Goal: Information Seeking & Learning: Understand process/instructions

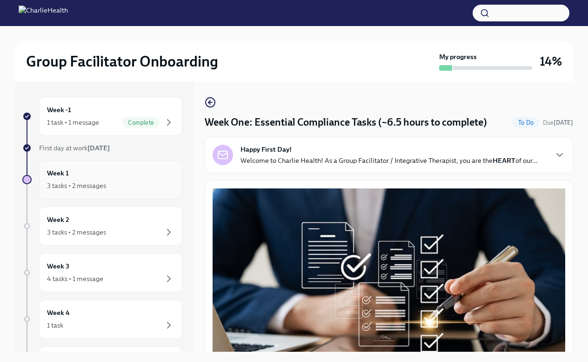
click at [153, 180] on div "3 tasks • 2 messages" at bounding box center [110, 185] width 127 height 11
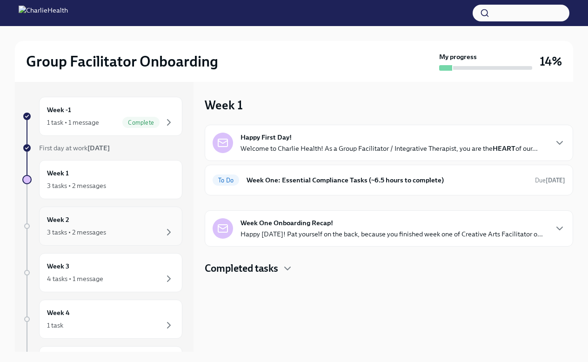
click at [136, 210] on div "Week 2 3 tasks • 2 messages" at bounding box center [110, 225] width 143 height 39
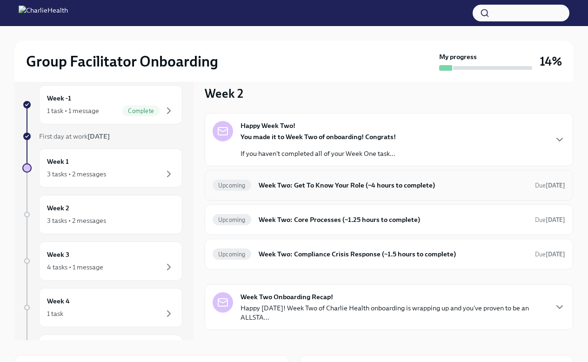
scroll to position [13, 0]
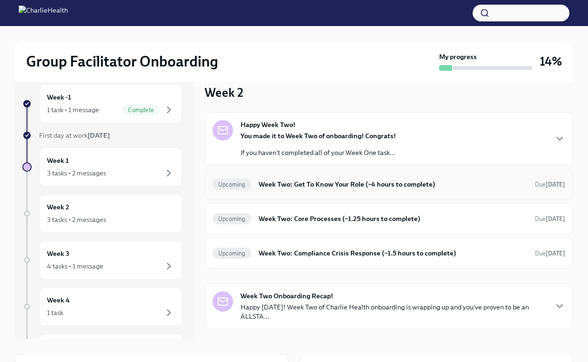
click at [276, 183] on h6 "Week Two: Get To Know Your Role (~4 hours to complete)" at bounding box center [392, 184] width 269 height 10
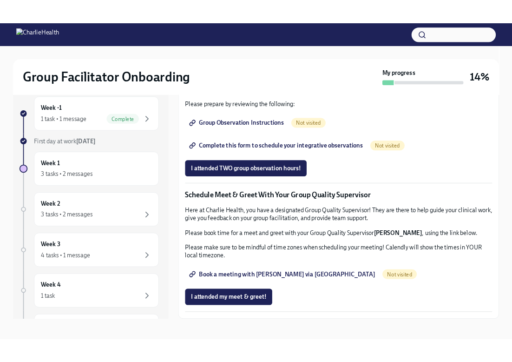
scroll to position [16, 0]
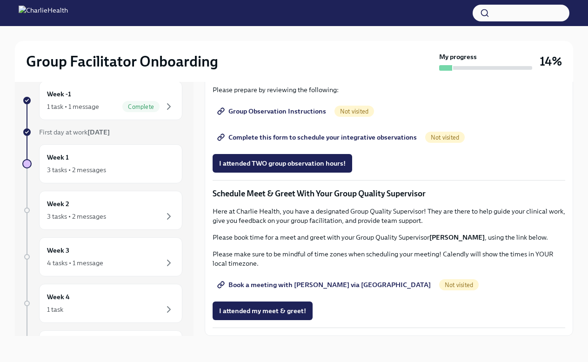
click at [267, 282] on span "Book a meeting with [PERSON_NAME] via [GEOGRAPHIC_DATA]" at bounding box center [325, 284] width 212 height 9
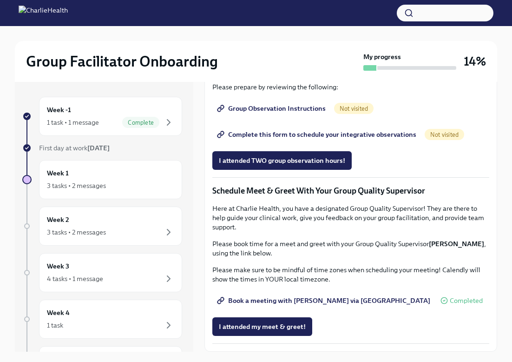
scroll to position [794, 0]
click at [371, 141] on link "Complete this form to schedule your integrative observations" at bounding box center [317, 134] width 211 height 19
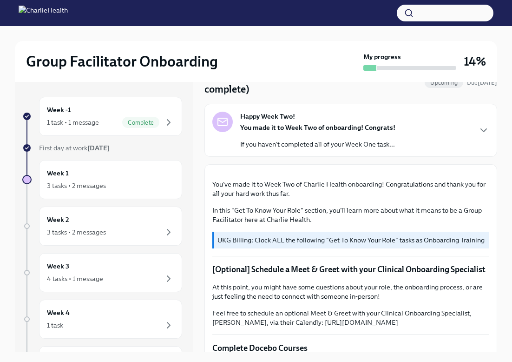
scroll to position [0, 0]
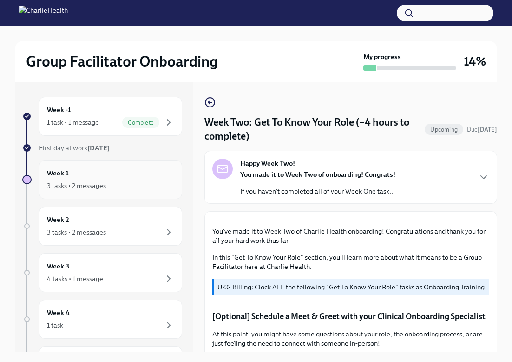
click at [133, 178] on div "Week 1 3 tasks • 2 messages" at bounding box center [110, 179] width 127 height 23
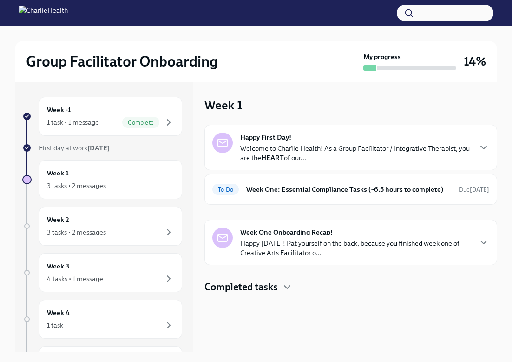
scroll to position [133, 0]
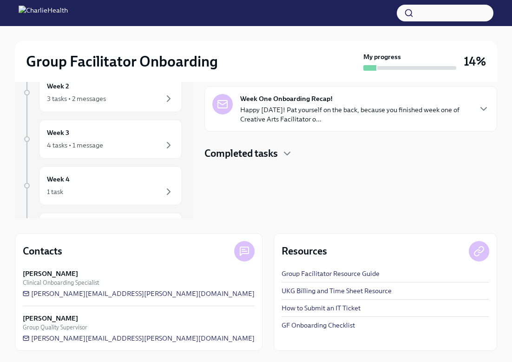
click at [327, 107] on p "Happy [DATE]! Pat yourself on the back, because you finished week one of Creati…" at bounding box center [355, 114] width 231 height 19
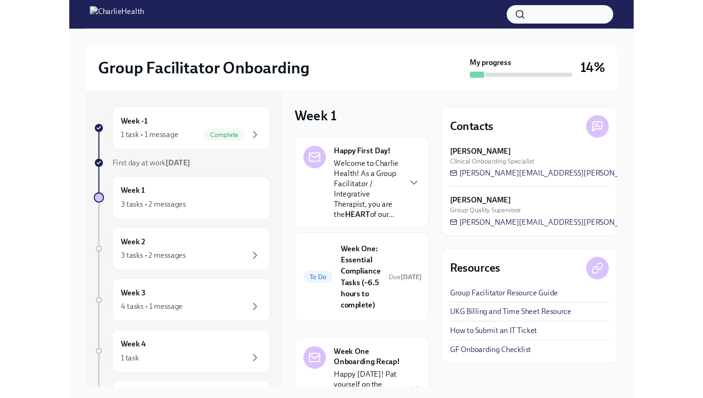
scroll to position [0, 0]
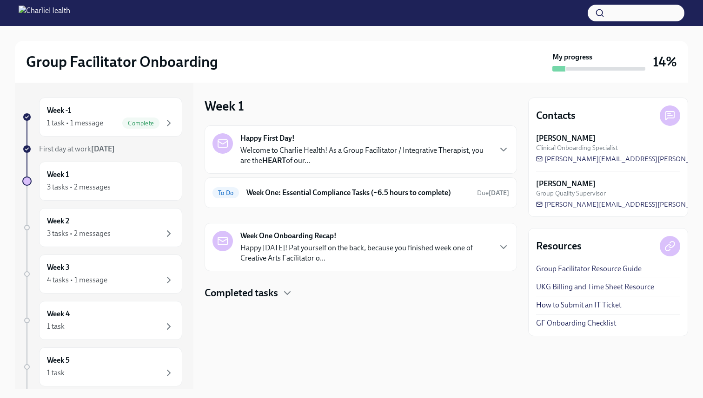
click at [272, 294] on h4 "Completed tasks" at bounding box center [241, 293] width 73 height 14
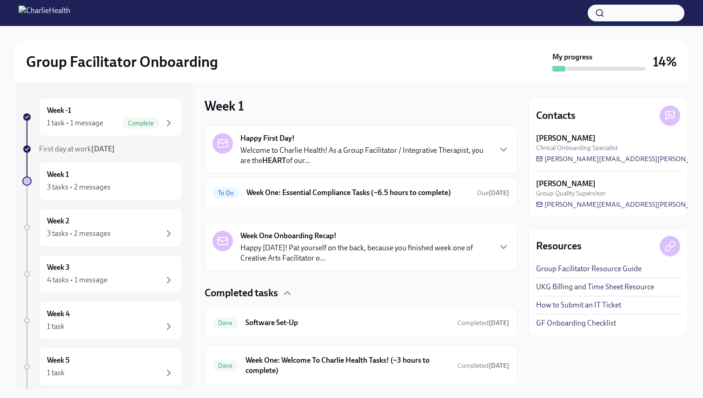
scroll to position [27, 0]
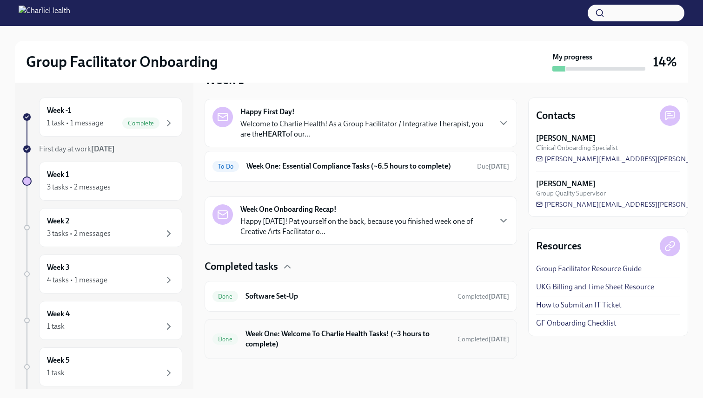
click at [296, 338] on h6 "Week One: Welcome To Charlie Health Tasks! (~3 hours to complete)" at bounding box center [347, 339] width 205 height 20
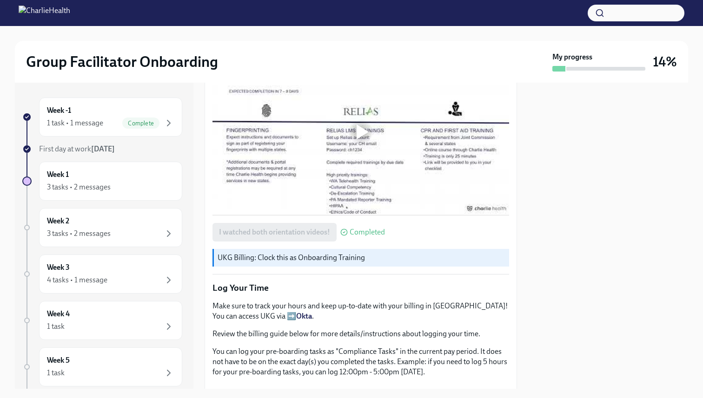
scroll to position [1179, 0]
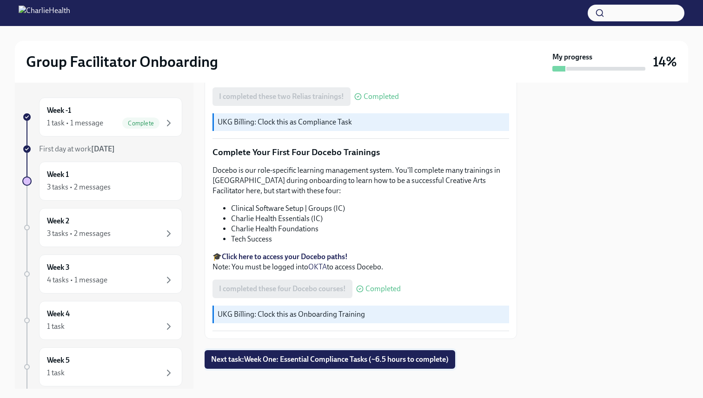
click at [275, 355] on span "Next task : Week One: Essential Compliance Tasks (~6.5 hours to complete)" at bounding box center [330, 359] width 238 height 9
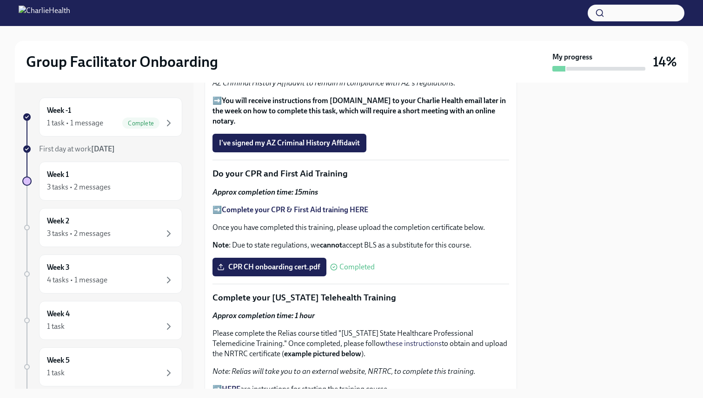
scroll to position [1275, 0]
click at [136, 236] on div "3 tasks • 2 messages" at bounding box center [110, 233] width 127 height 11
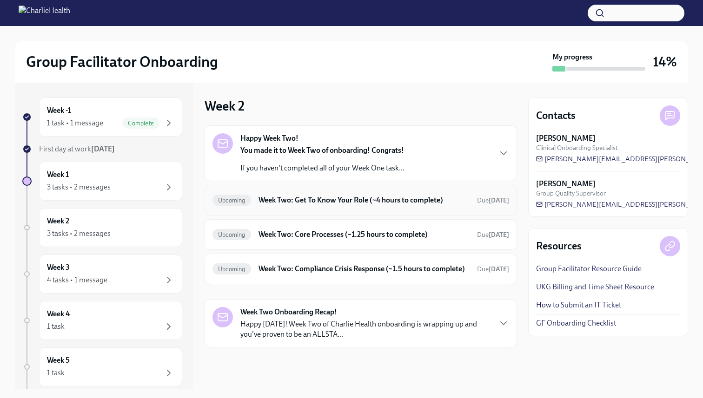
click at [288, 199] on h6 "Week Two: Get To Know Your Role (~4 hours to complete)" at bounding box center [363, 200] width 211 height 10
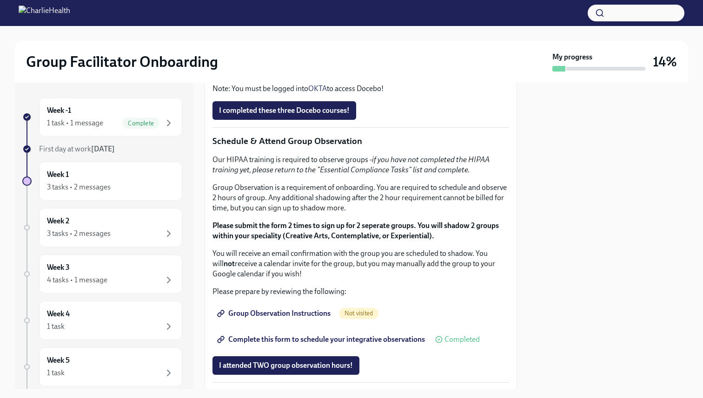
scroll to position [446, 0]
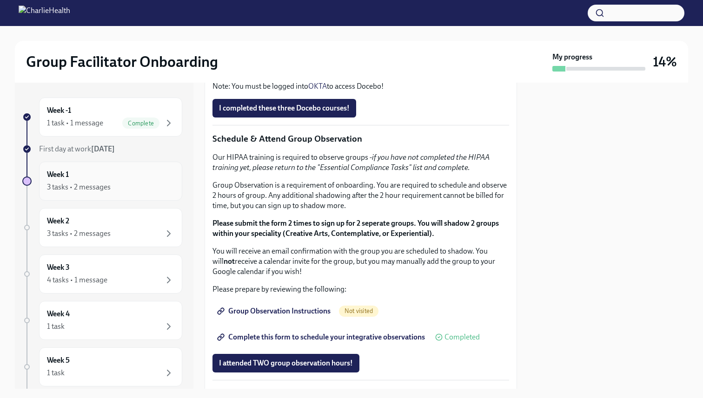
click at [148, 186] on div "3 tasks • 2 messages" at bounding box center [110, 187] width 127 height 11
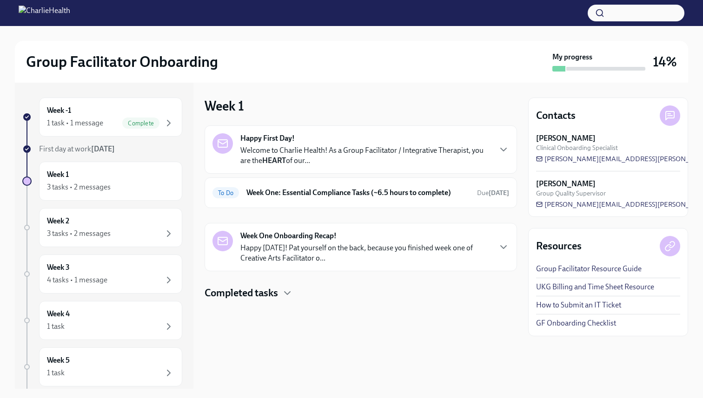
click at [266, 291] on h4 "Completed tasks" at bounding box center [241, 293] width 73 height 14
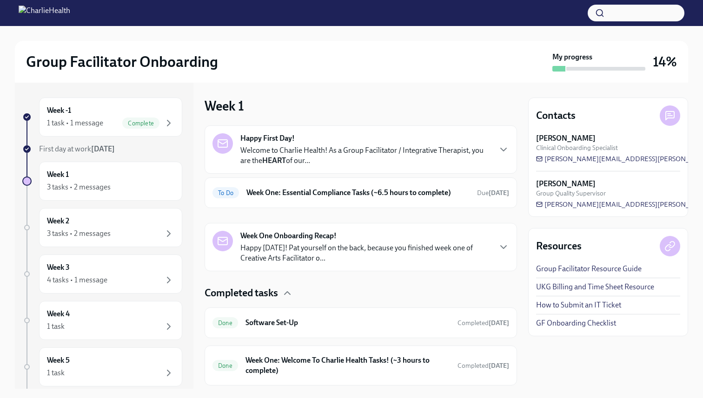
scroll to position [27, 0]
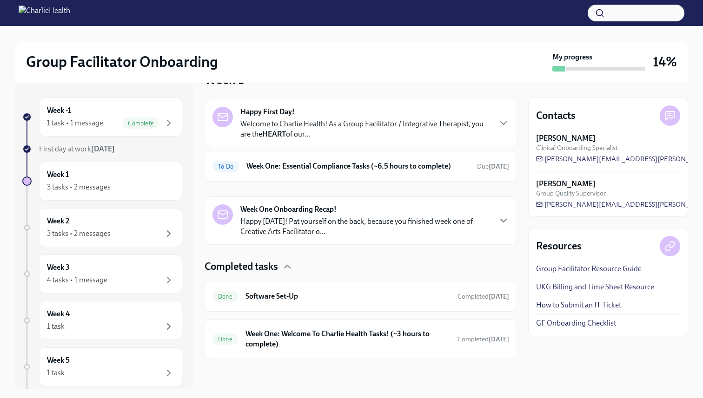
click at [278, 212] on strong "Week One Onboarding Recap!" at bounding box center [288, 210] width 96 height 10
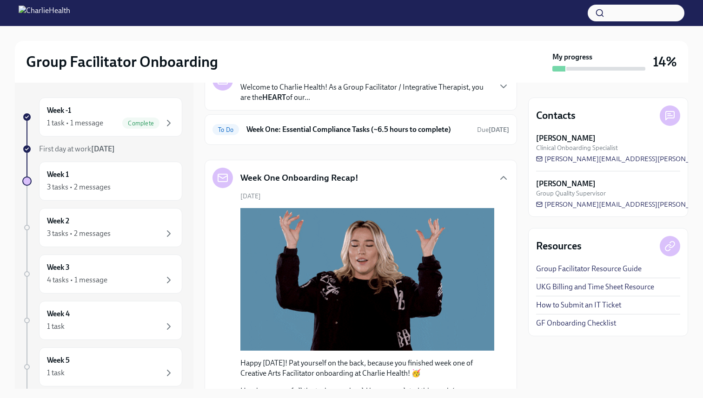
scroll to position [0, 0]
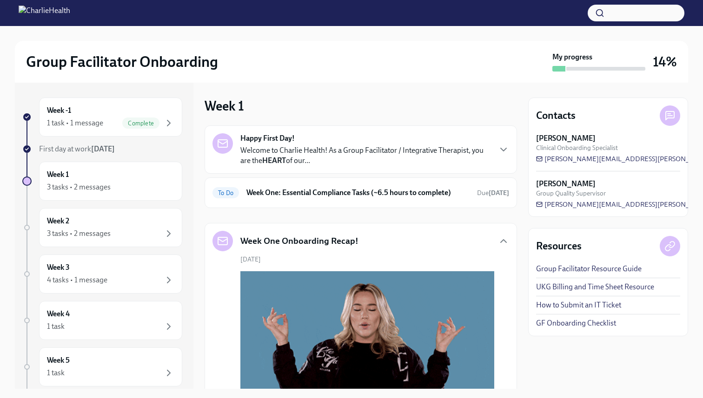
click at [280, 137] on strong "Happy First Day!" at bounding box center [267, 138] width 54 height 10
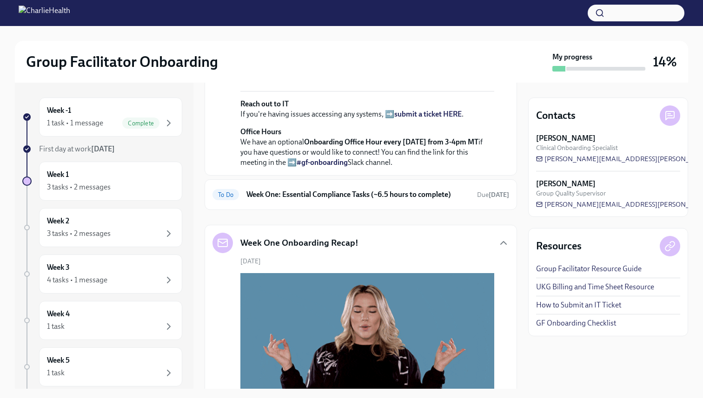
scroll to position [282, 0]
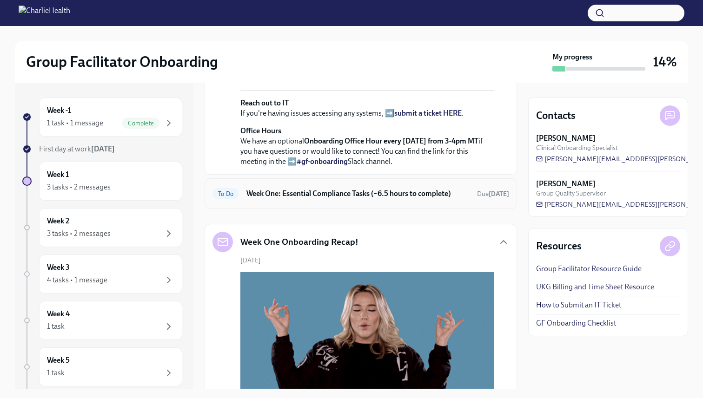
click at [290, 199] on h6 "Week One: Essential Compliance Tasks (~6.5 hours to complete)" at bounding box center [357, 194] width 223 height 10
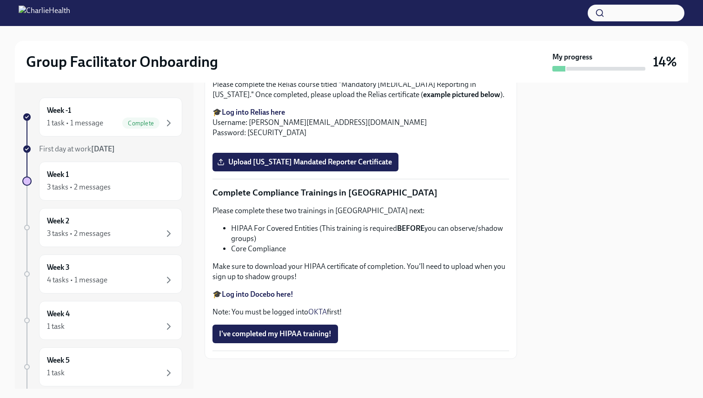
scroll to position [1956, 0]
click at [292, 167] on span "Upload [US_STATE] Mandated Reporter Certificate" at bounding box center [305, 162] width 173 height 9
click at [0, 0] on input "Upload [US_STATE] Mandated Reporter Certificate" at bounding box center [0, 0] width 0 height 0
click at [307, 172] on label "Upload [US_STATE] Mandated Reporter Certificate" at bounding box center [305, 162] width 186 height 19
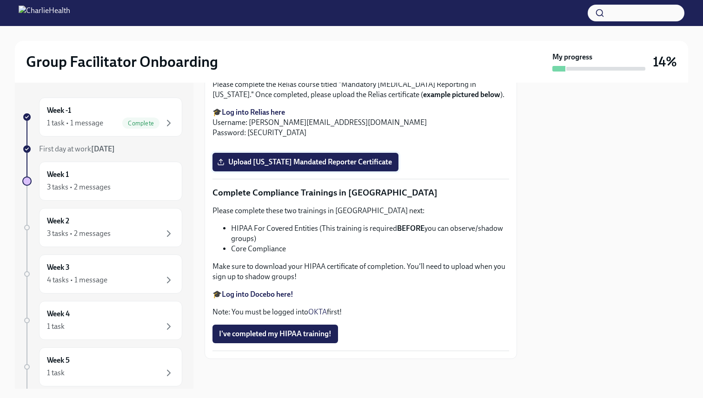
click at [0, 0] on input "Upload [US_STATE] Mandated Reporter Certificate" at bounding box center [0, 0] width 0 height 0
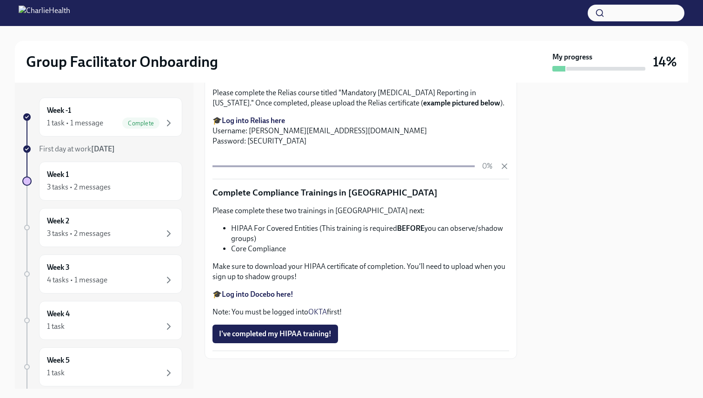
scroll to position [2133, 0]
drag, startPoint x: 321, startPoint y: 227, endPoint x: 229, endPoint y: 225, distance: 92.1
click at [229, 225] on ul "HIPAA For Covered Entities (This training is required BEFORE you can observe/sh…" at bounding box center [360, 239] width 297 height 31
copy li "HIPAA For Covered Entities ("
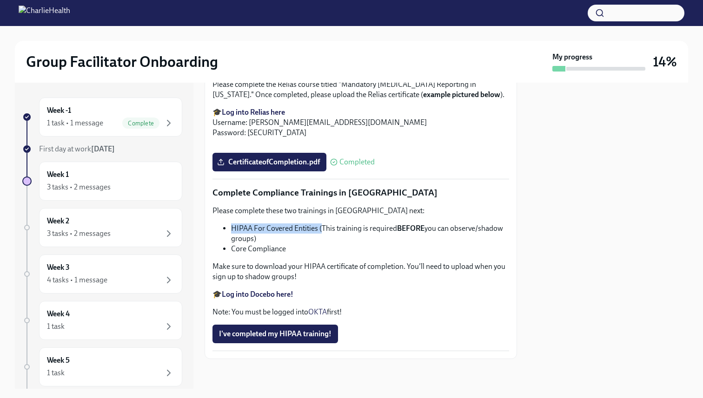
click at [267, 299] on strong "Log into Docebo here!" at bounding box center [258, 294] width 72 height 9
